Goal: Transaction & Acquisition: Purchase product/service

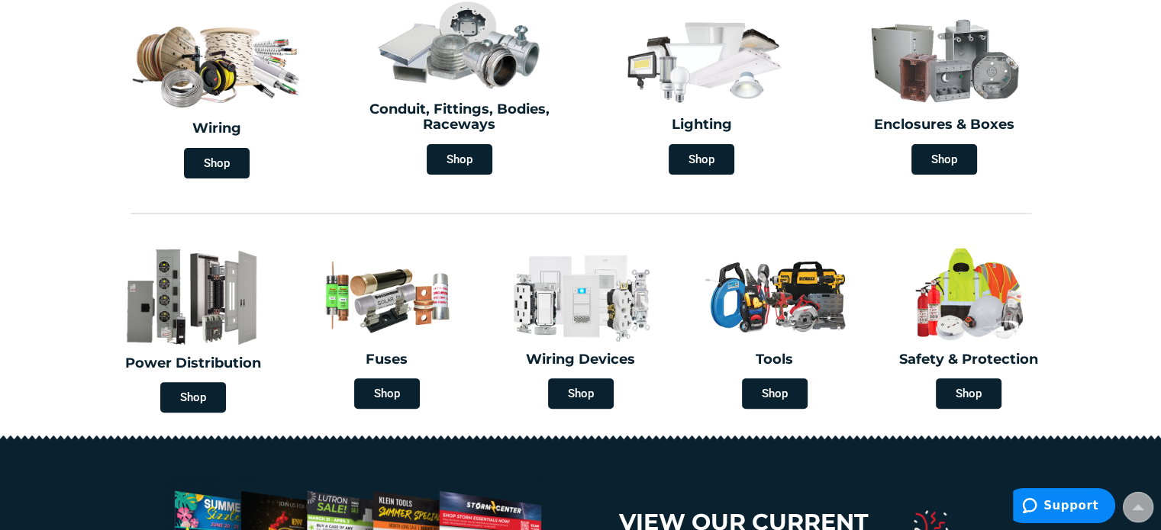
scroll to position [521, 0]
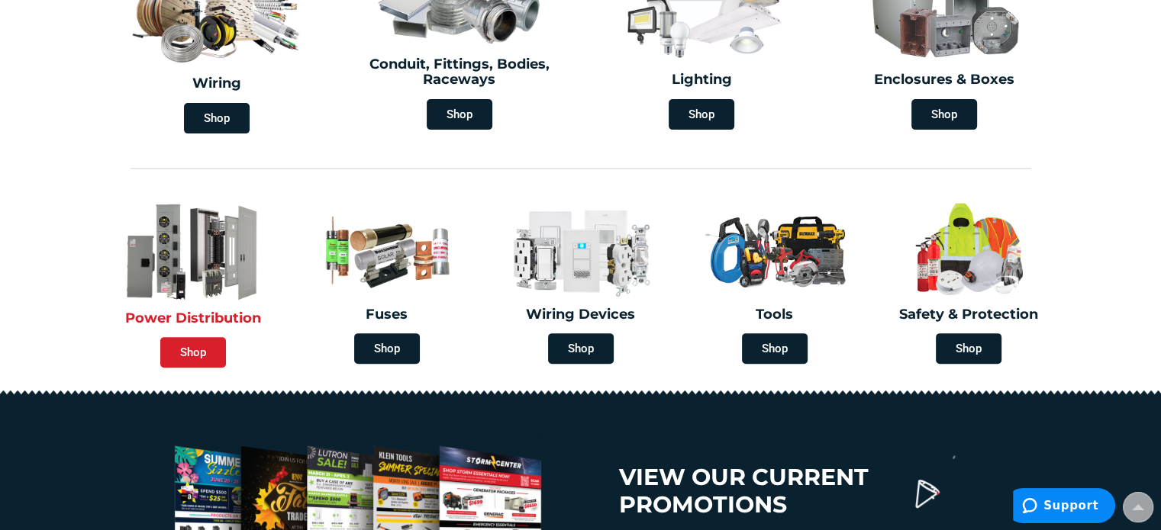
click at [192, 340] on span "Shop" at bounding box center [193, 352] width 66 height 31
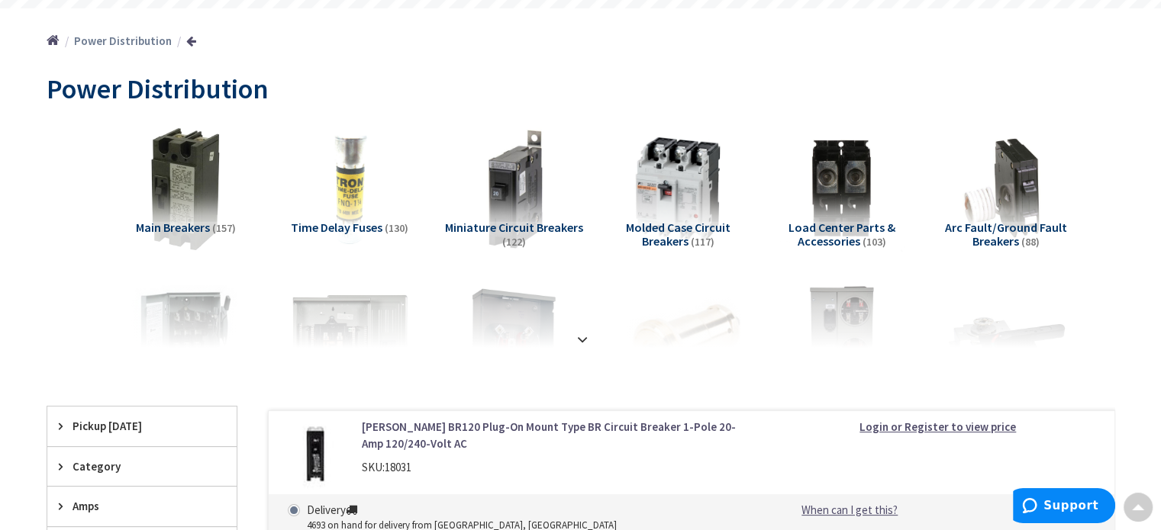
scroll to position [159, 0]
click at [581, 342] on div at bounding box center [581, 306] width 992 height 84
click at [581, 342] on strong at bounding box center [582, 339] width 18 height 17
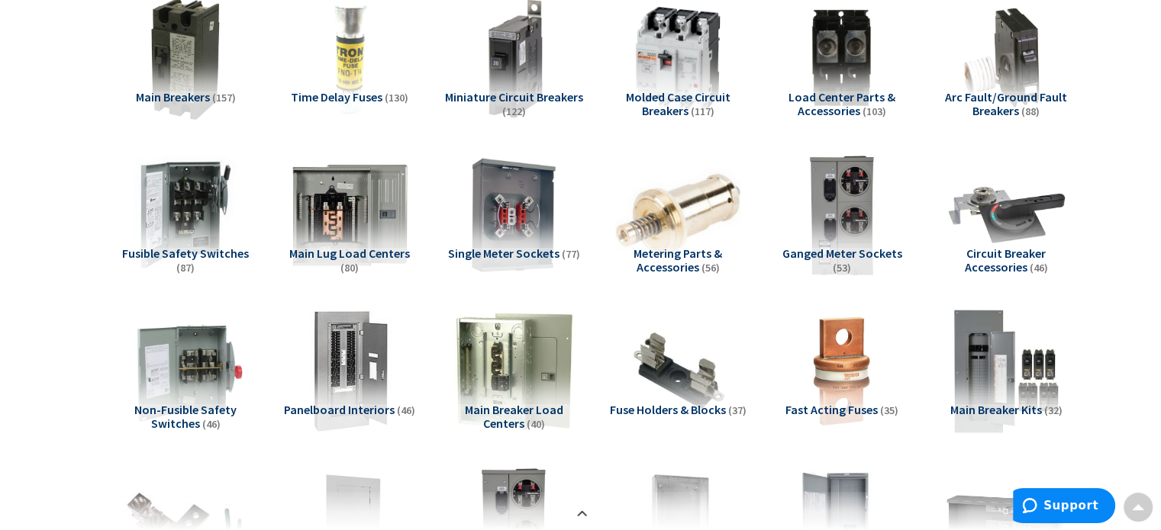
scroll to position [290, 0]
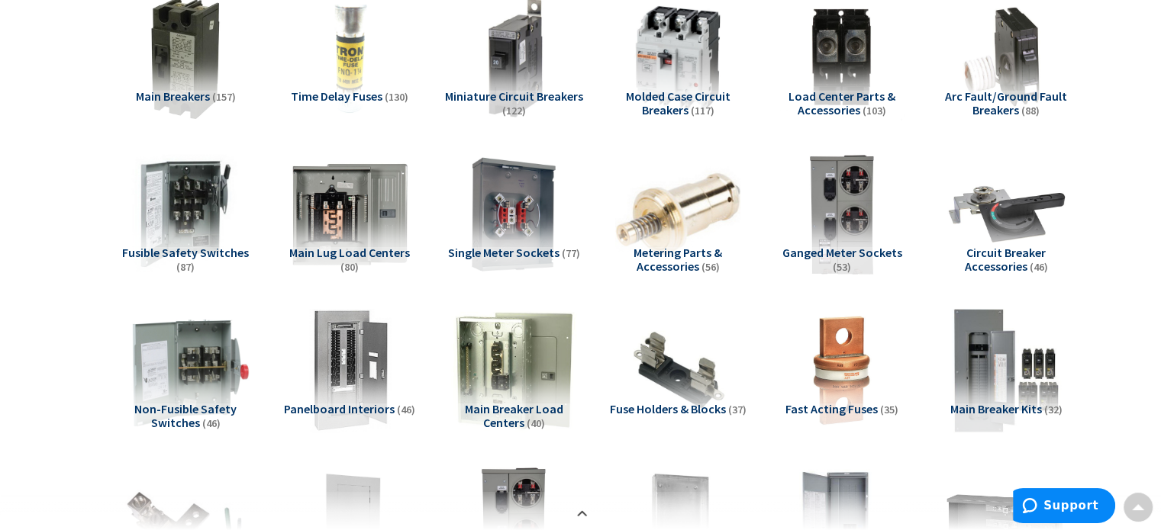
click at [175, 359] on img at bounding box center [185, 370] width 138 height 138
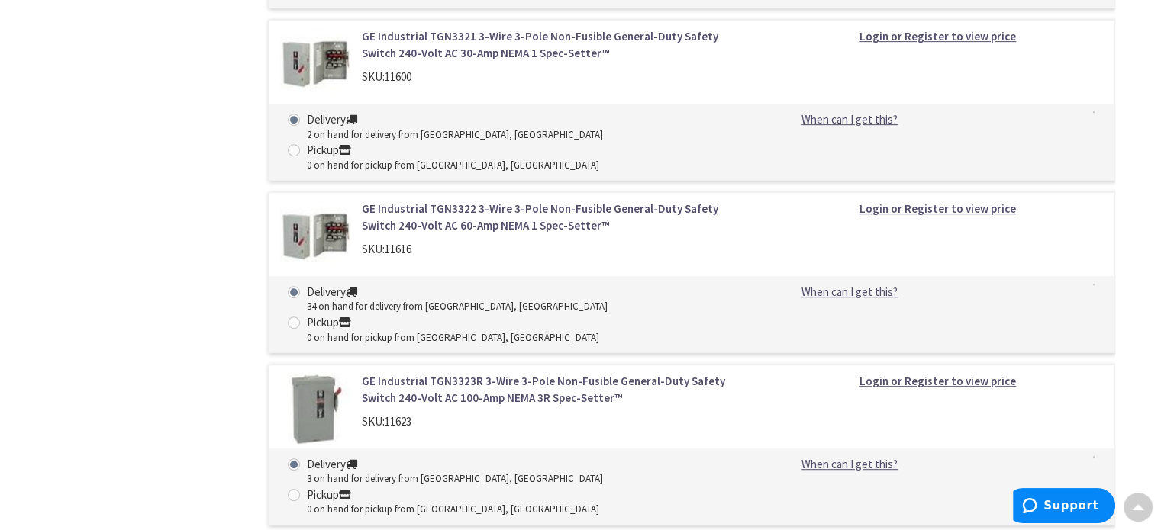
scroll to position [6596, 0]
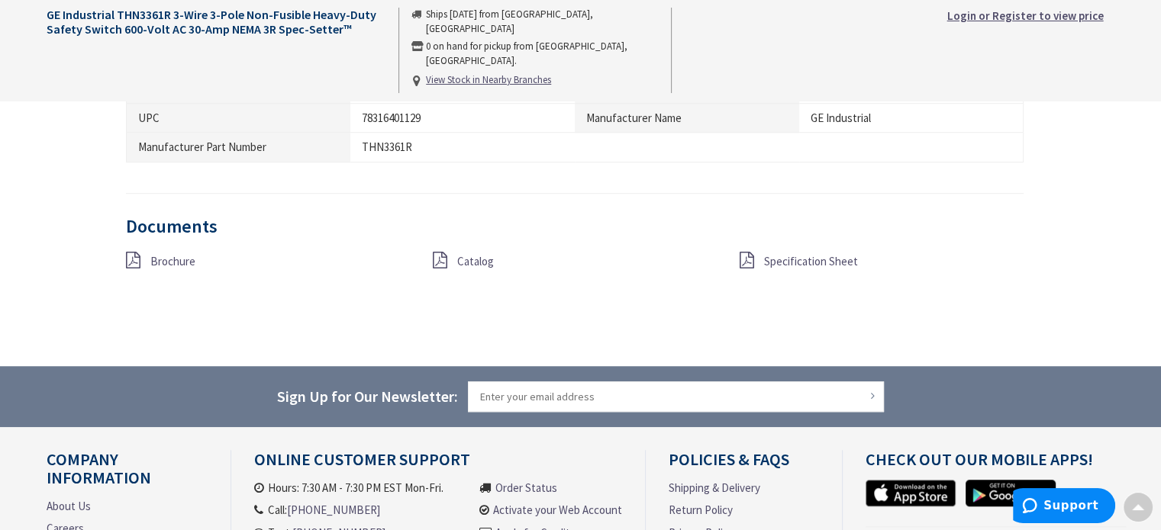
scroll to position [1184, 0]
click at [787, 259] on span "Specification Sheet" at bounding box center [811, 260] width 94 height 14
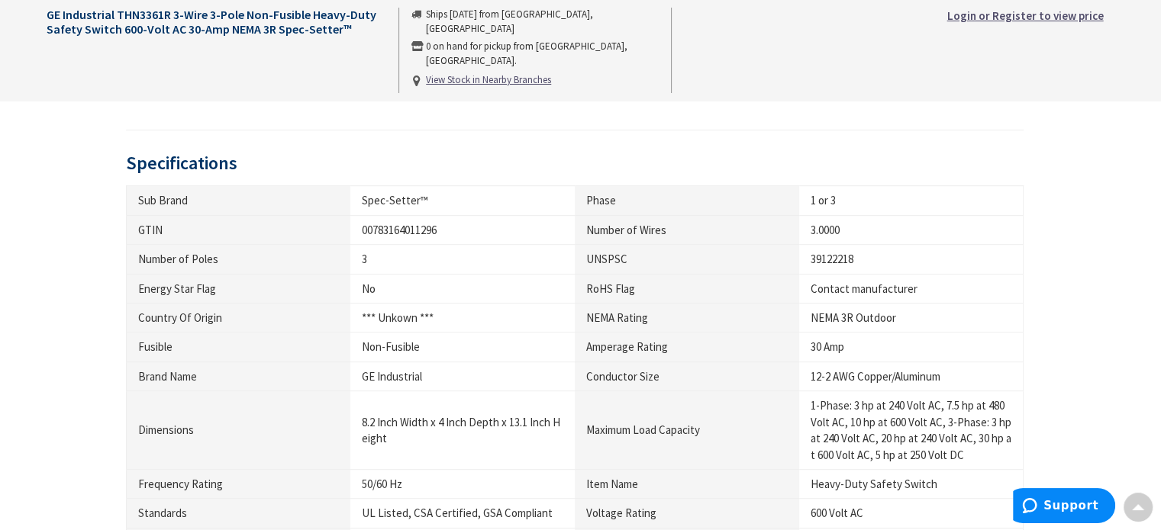
scroll to position [750, 0]
